Goal: Use online tool/utility

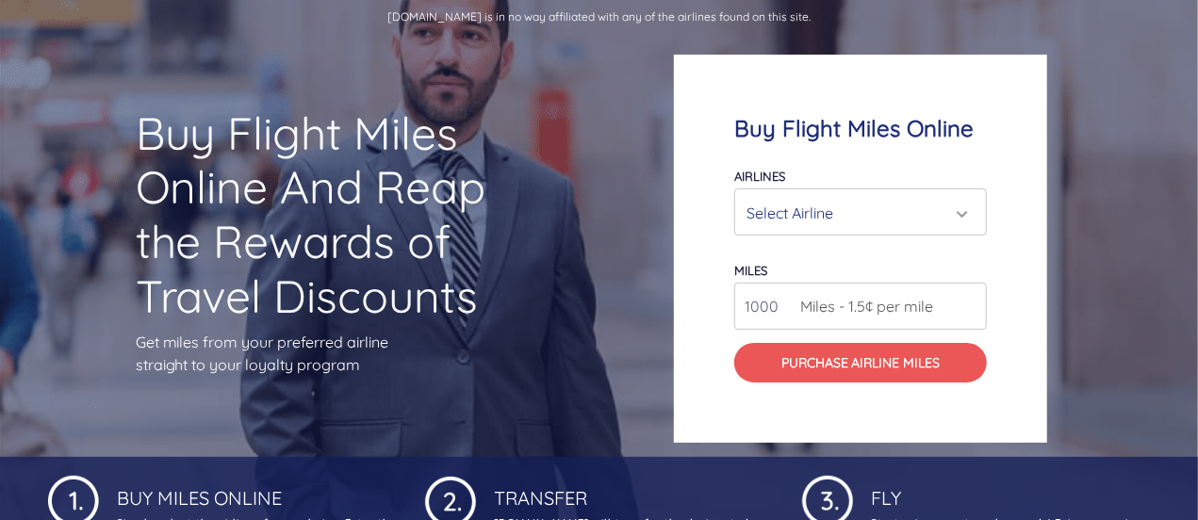
scroll to position [94, 0]
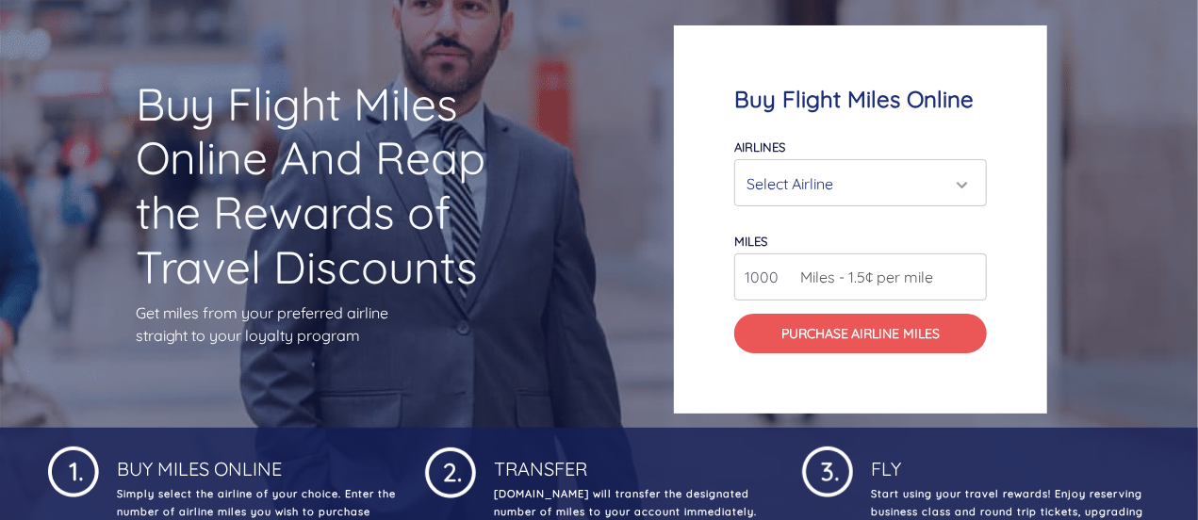
click at [873, 178] on div "Select Airline" at bounding box center [854, 184] width 217 height 36
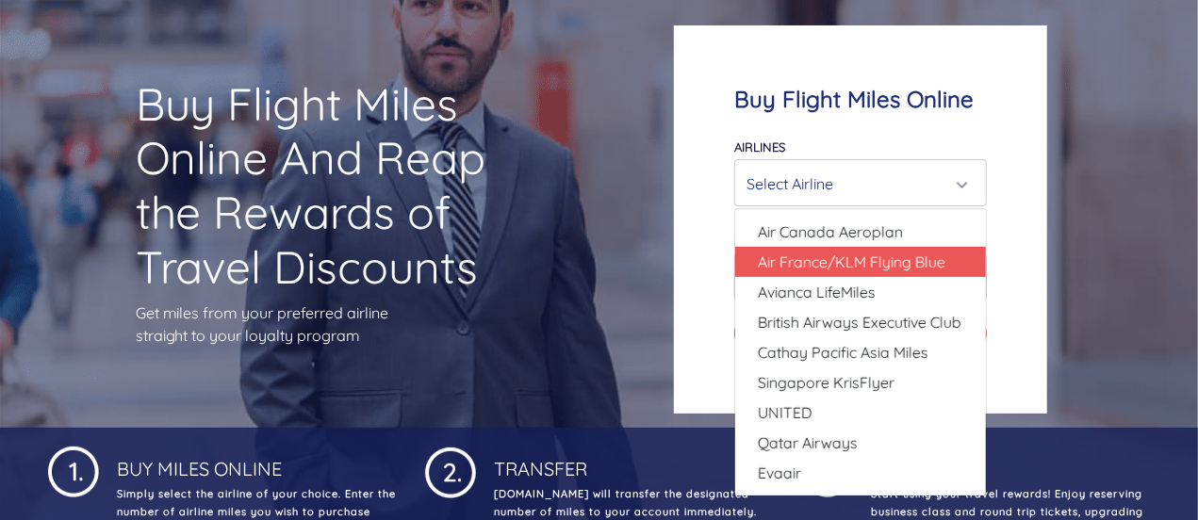
click at [889, 269] on span "Air France/KLM Flying Blue" at bounding box center [852, 262] width 188 height 23
select select "Air France/KLM Flying Blue"
type input "49000"
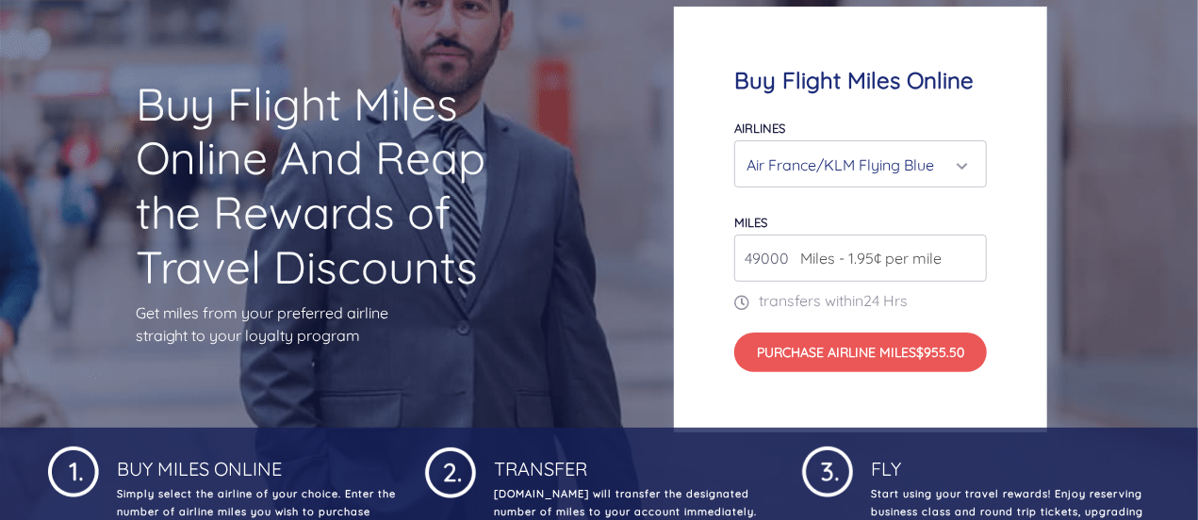
click at [970, 259] on input "49000" at bounding box center [860, 258] width 253 height 47
click at [968, 131] on div "Airlines Air Canada Aeroplan Air France/KLM Flying Blue Avianca LifeMiles Briti…" at bounding box center [860, 152] width 253 height 72
click at [966, 164] on div "Air France/KLM Flying Blue" at bounding box center [860, 165] width 228 height 36
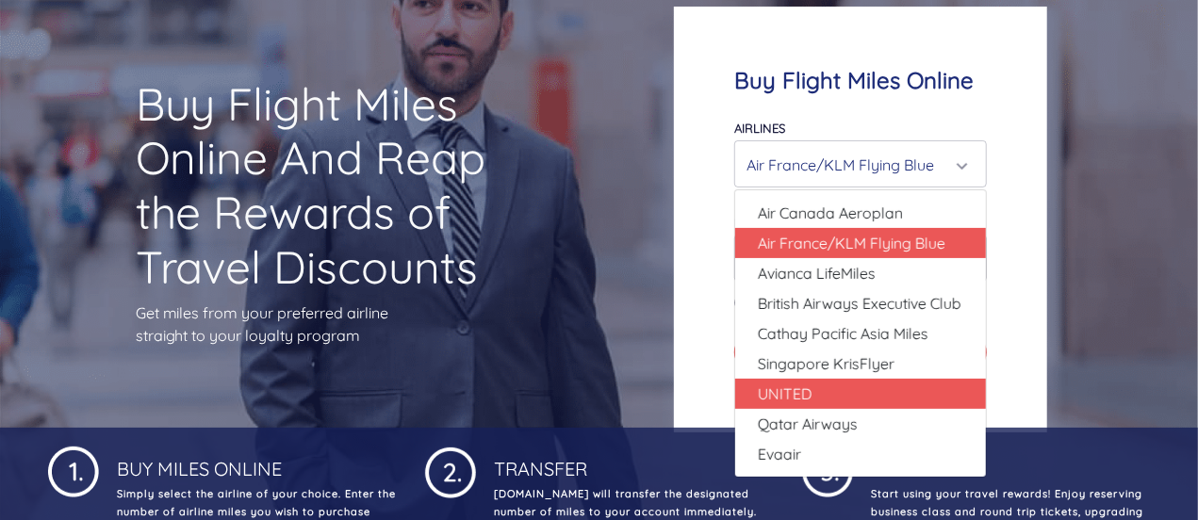
scroll to position [0, 0]
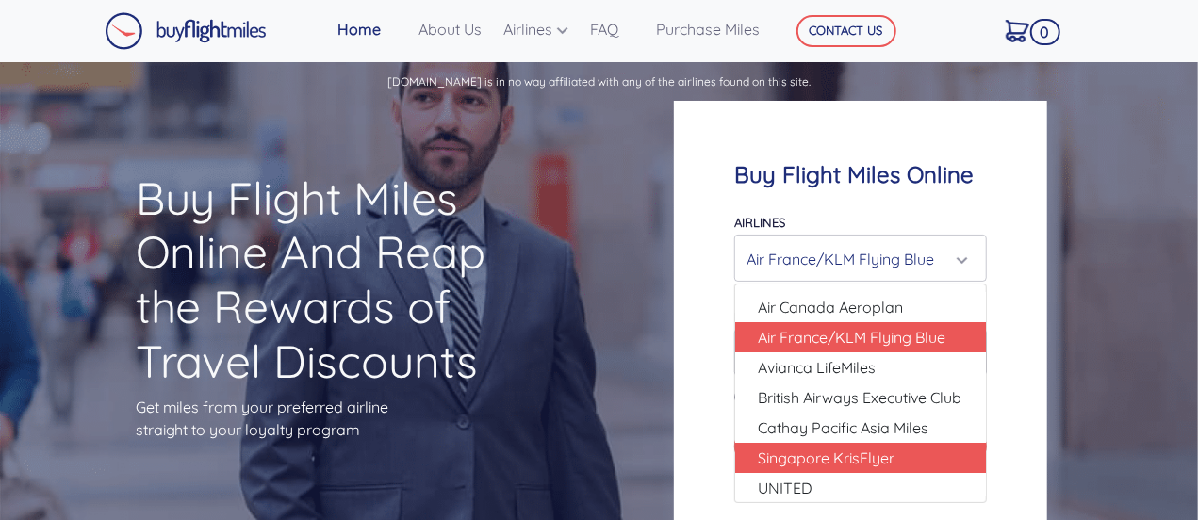
click at [877, 457] on span "Singapore KrisFlyer" at bounding box center [826, 458] width 137 height 23
select select "Singapore KrisFlyer"
type input "80000"
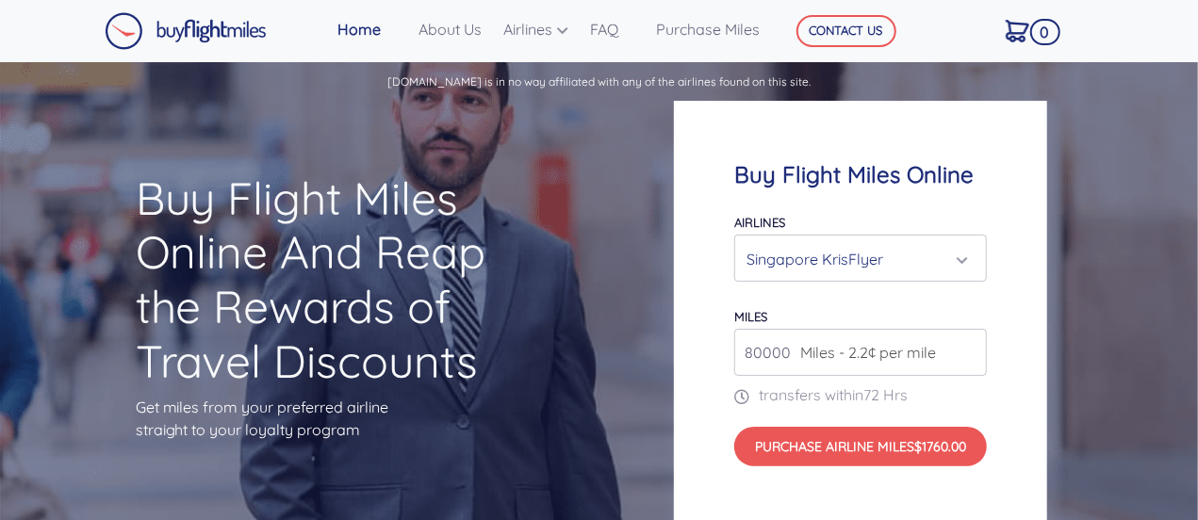
click at [938, 270] on div "Singapore KrisFlyer" at bounding box center [854, 259] width 217 height 36
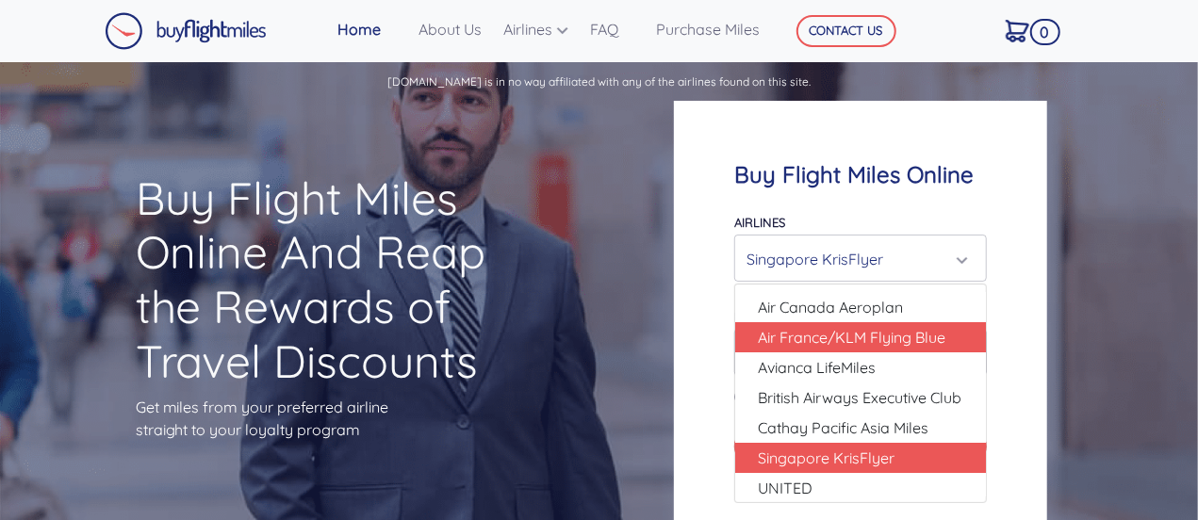
click at [894, 336] on span "Air France/KLM Flying Blue" at bounding box center [852, 337] width 188 height 23
select select "Air France/KLM Flying Blue"
type input "49000"
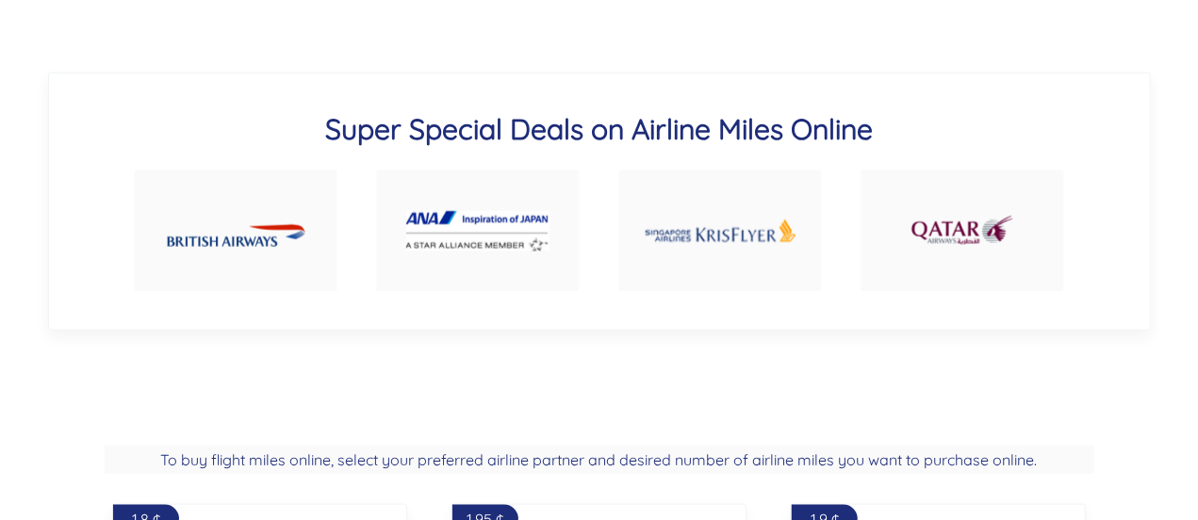
scroll to position [911, 0]
